Goal: Task Accomplishment & Management: Manage account settings

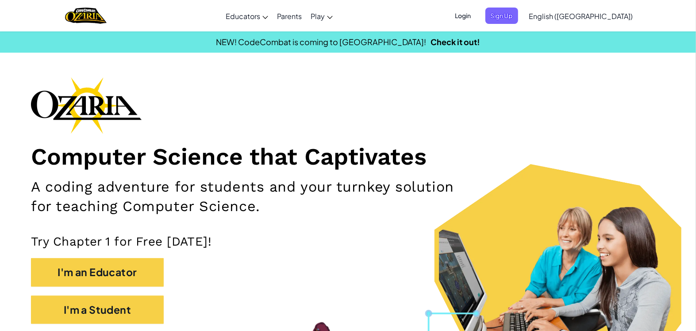
click at [477, 11] on span "Login" at bounding box center [463, 16] width 27 height 16
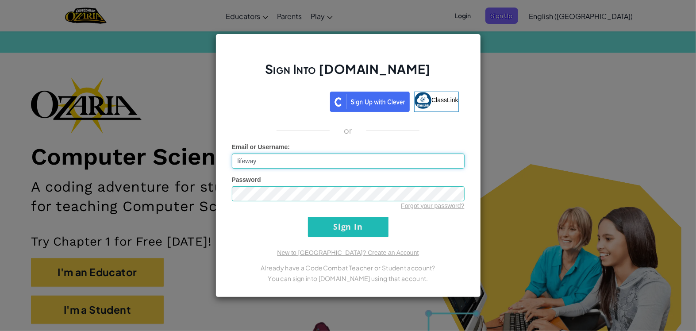
click at [278, 161] on input "lifeway" at bounding box center [348, 161] width 233 height 15
type input "l"
type input "ShuyaK"
drag, startPoint x: 300, startPoint y: 220, endPoint x: 307, endPoint y: 220, distance: 7.1
click at [305, 220] on form "Email or Username : ShuyaK Password Forgot your password? Sign In" at bounding box center [348, 189] width 233 height 94
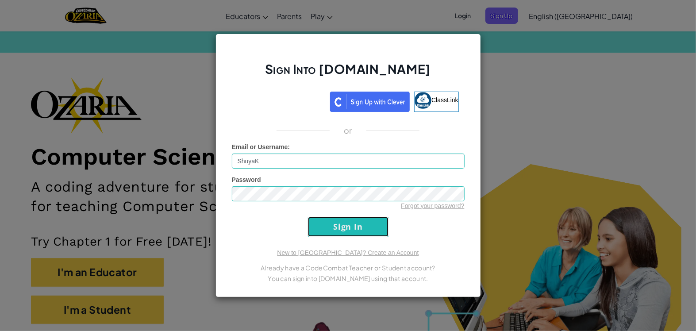
click at [319, 225] on input "Sign In" at bounding box center [348, 227] width 81 height 20
